Goal: Information Seeking & Learning: Stay updated

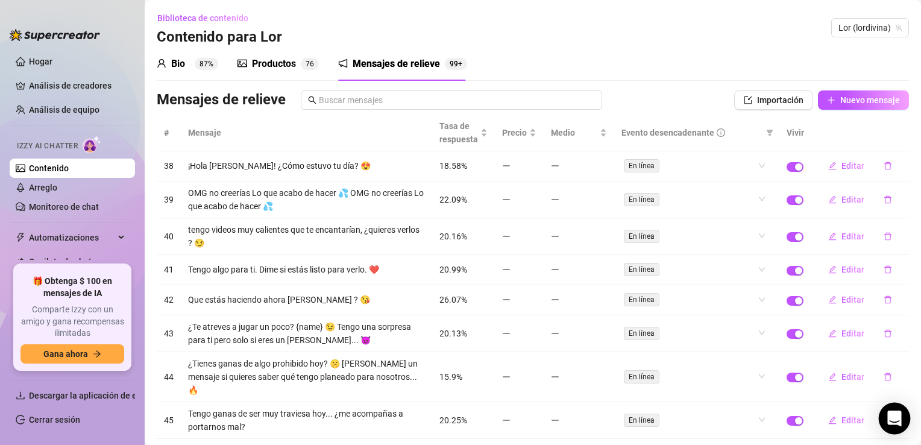
click at [891, 418] on icon "Abra Intercom Messenger" at bounding box center [895, 419] width 14 height 16
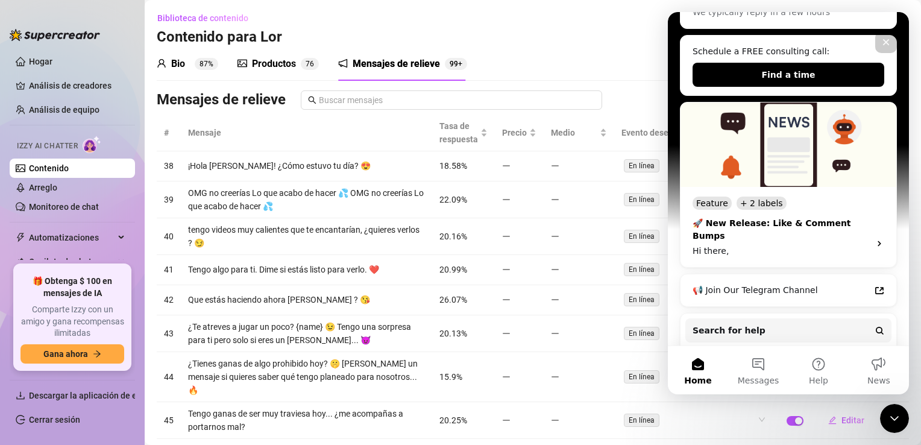
scroll to position [241, 0]
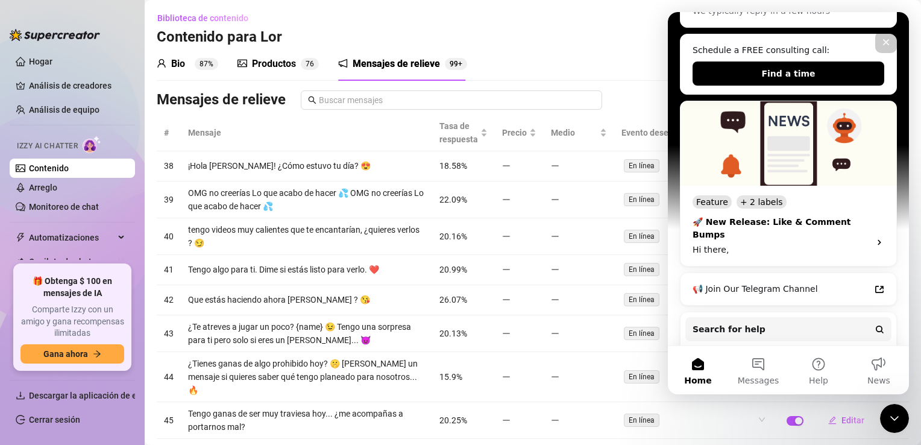
click at [878, 236] on div "Feature + 2 labels 🚀 New Release: Like & Comment Bumps Hi there," at bounding box center [789, 226] width 216 height 80
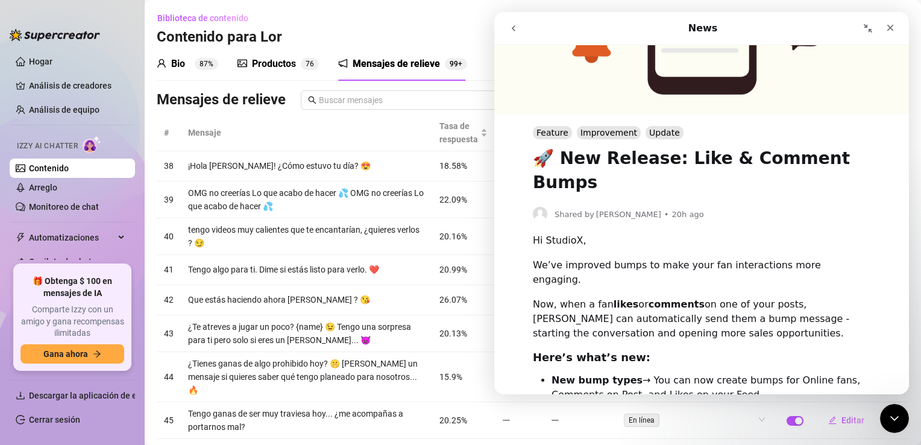
scroll to position [133, 0]
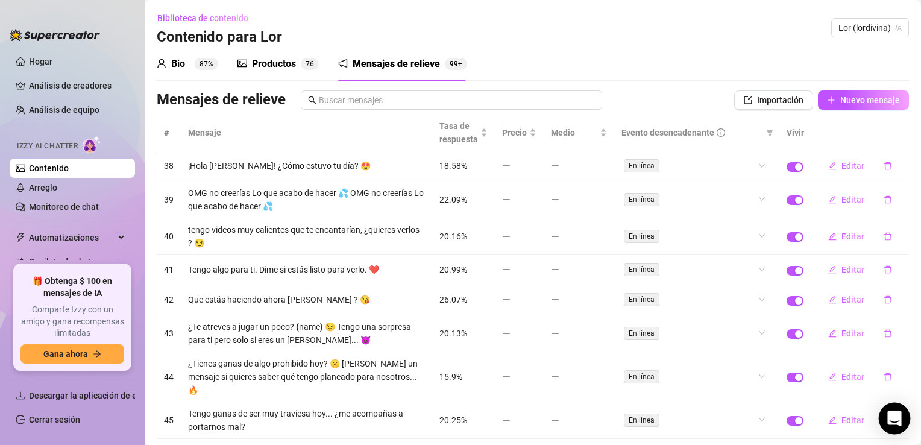
click at [888, 416] on div "Abra Intercom Messenger" at bounding box center [895, 419] width 32 height 32
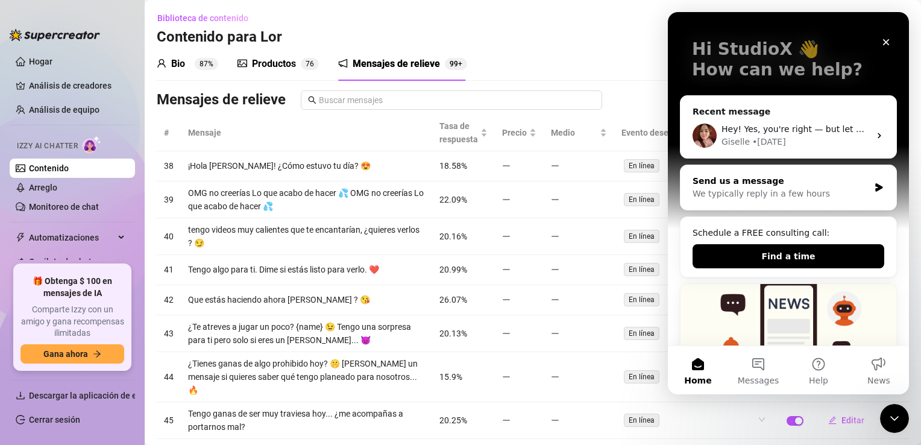
scroll to position [60, 0]
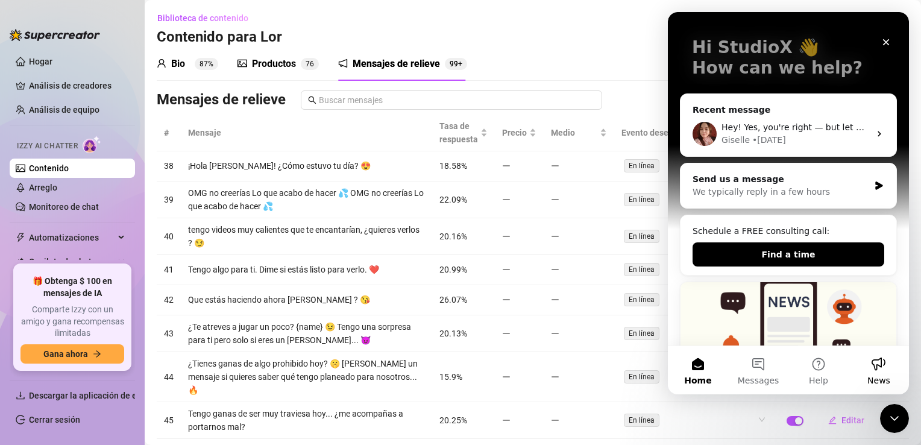
click at [874, 371] on button "News" at bounding box center [879, 370] width 60 height 48
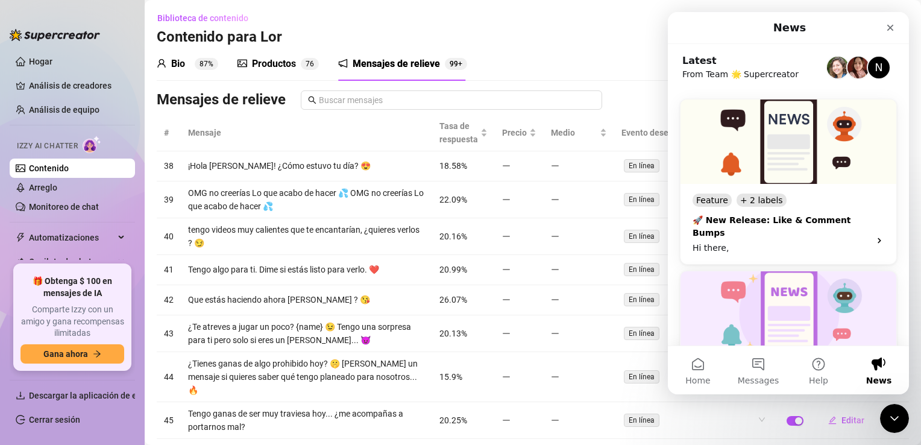
click at [875, 236] on icon "Intercomunicador mensajero" at bounding box center [880, 241] width 10 height 10
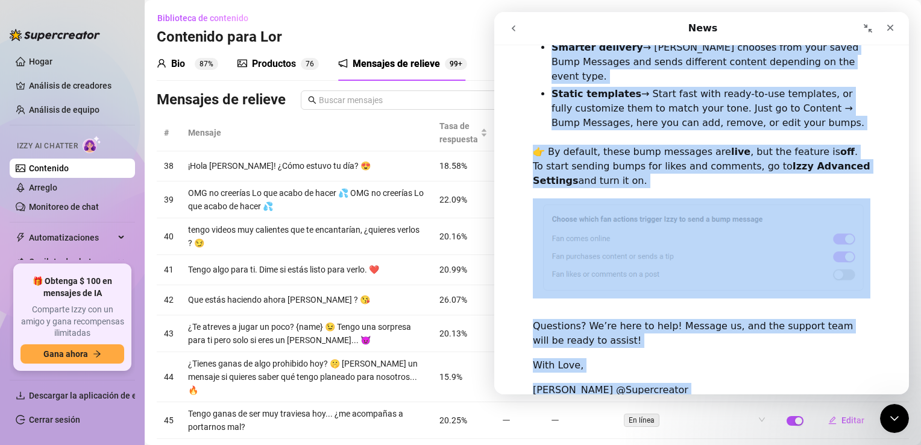
scroll to position [555, 0]
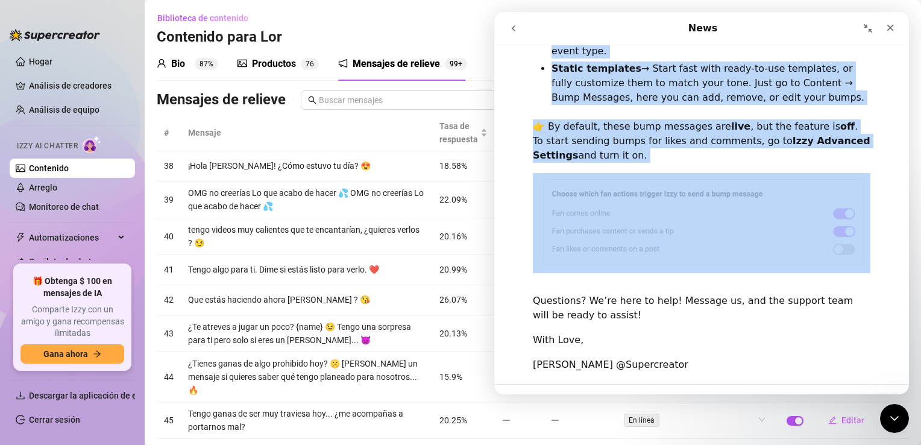
drag, startPoint x: 521, startPoint y: 136, endPoint x: 878, endPoint y: 206, distance: 364.3
click at [878, 206] on div "Feature Improvement Update 🚀 New Release: Like & Comment Bumps Shared by Tanya …" at bounding box center [701, 54] width 415 height 660
copy div "Hi StudioX, We’ve improved bumps to make your fan interactions more engaging. N…"
